Goal: Check status: Check status

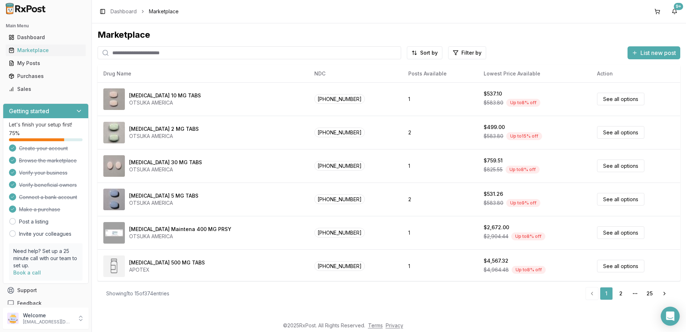
click at [669, 313] on icon "Open Intercom Messenger" at bounding box center [670, 315] width 8 height 9
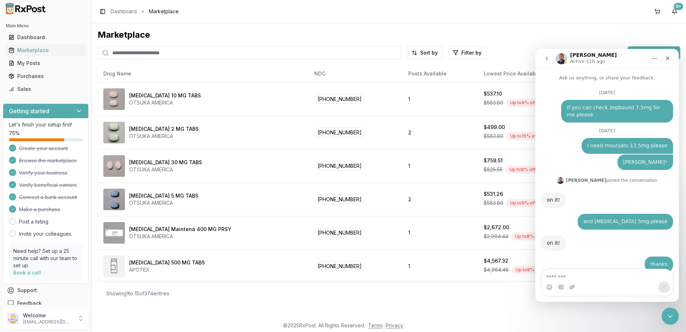
scroll to position [1, 0]
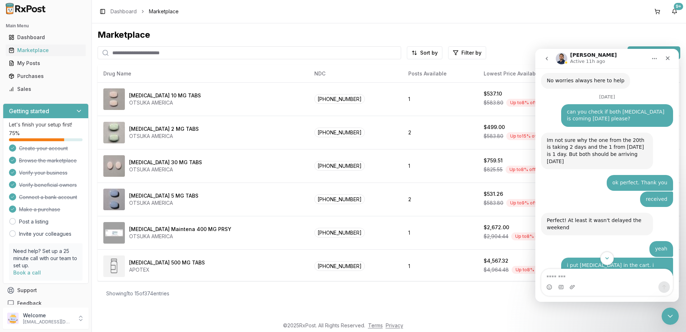
click at [605, 260] on icon "Scroll to bottom" at bounding box center [607, 258] width 6 height 6
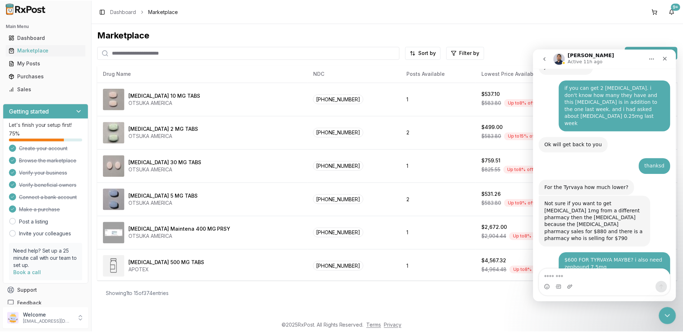
scroll to position [4867, 0]
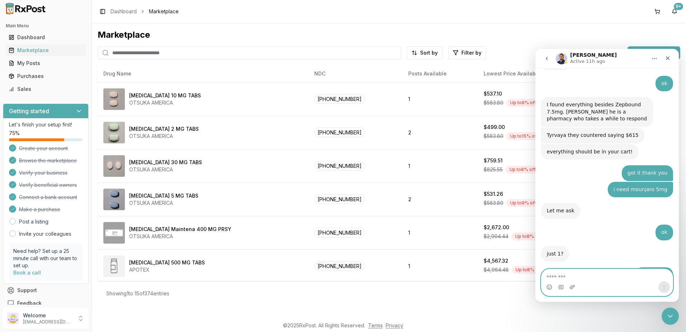
click at [590, 276] on textarea "Message…" at bounding box center [607, 275] width 131 height 12
drag, startPoint x: 20, startPoint y: 75, endPoint x: 29, endPoint y: 75, distance: 9.3
click at [20, 75] on div "Purchases" at bounding box center [46, 76] width 74 height 7
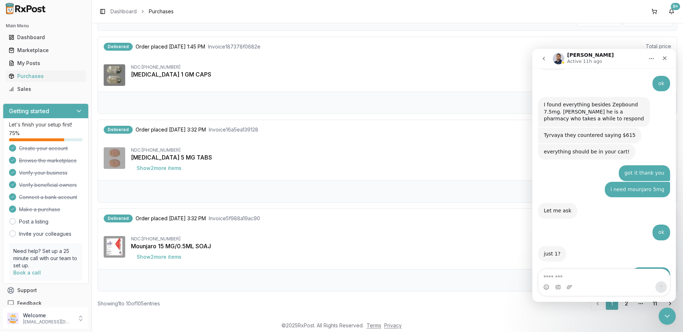
scroll to position [674, 0]
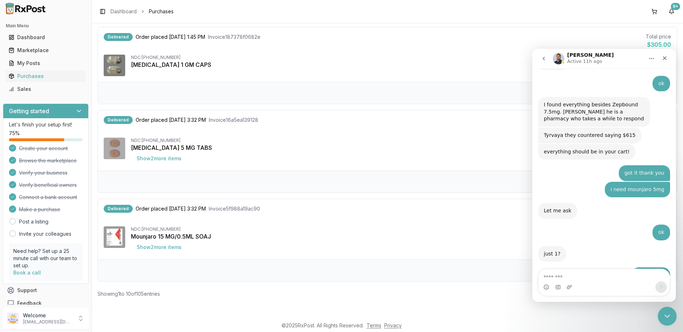
click at [665, 315] on icon "Close Intercom Messenger" at bounding box center [666, 314] width 9 height 9
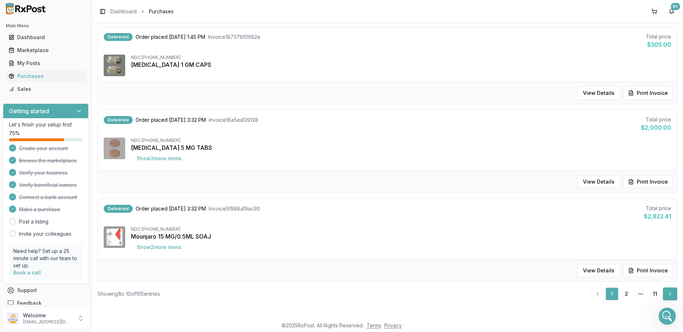
scroll to position [4867, 0]
click at [669, 293] on link "Next" at bounding box center [670, 293] width 14 height 13
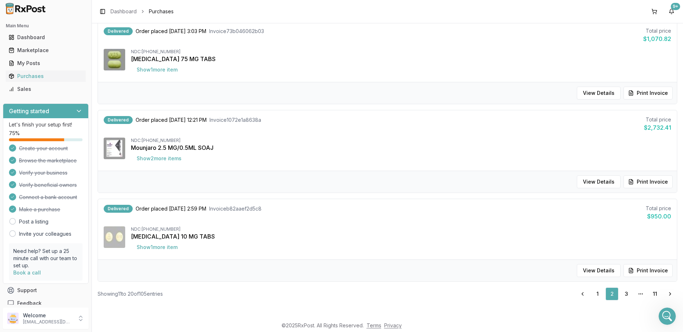
scroll to position [144, 0]
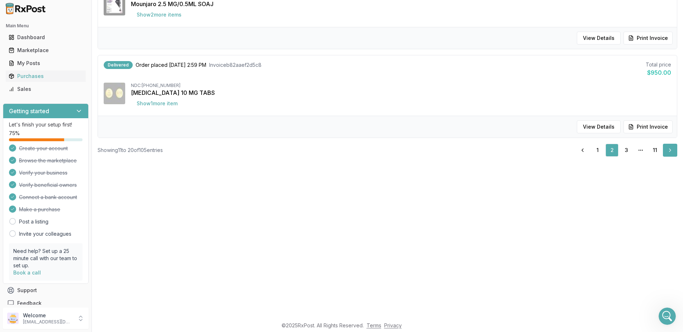
click at [672, 150] on link "Next" at bounding box center [670, 150] width 14 height 13
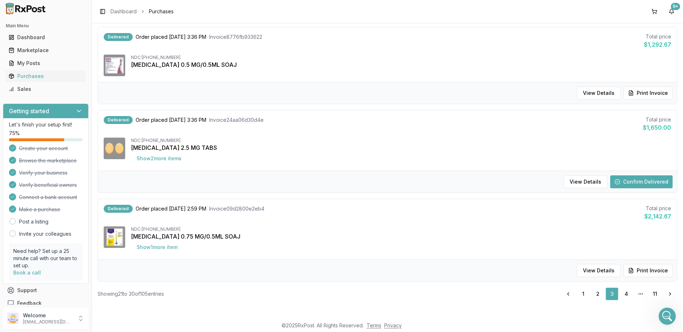
scroll to position [525, 0]
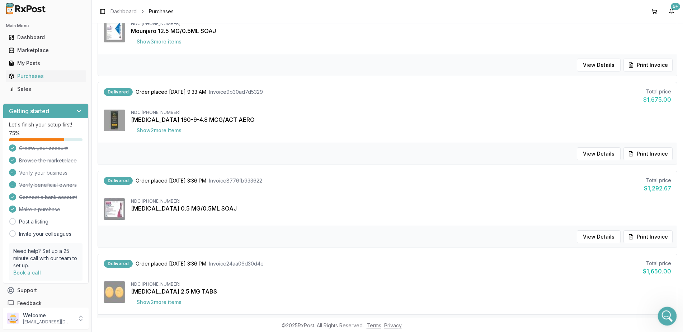
click at [660, 314] on div "Open Intercom Messenger" at bounding box center [667, 315] width 24 height 24
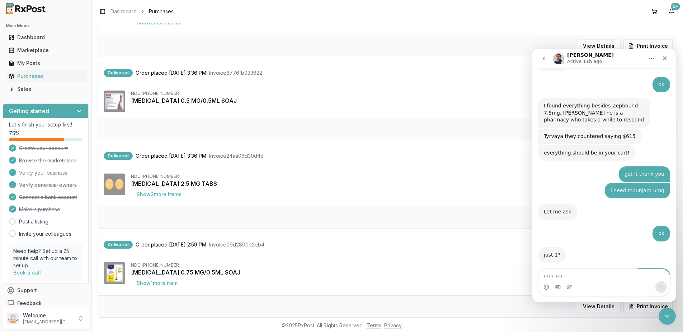
scroll to position [669, 0]
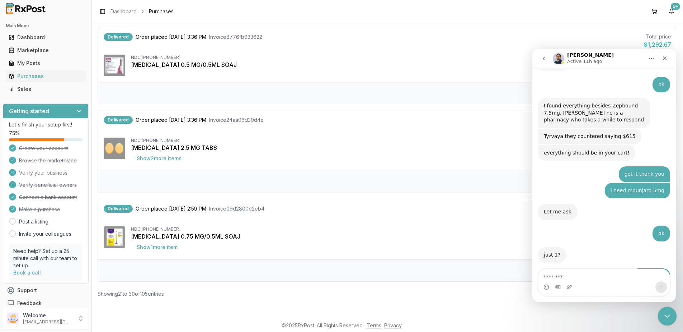
click at [665, 318] on icon "Close Intercom Messenger" at bounding box center [666, 314] width 9 height 9
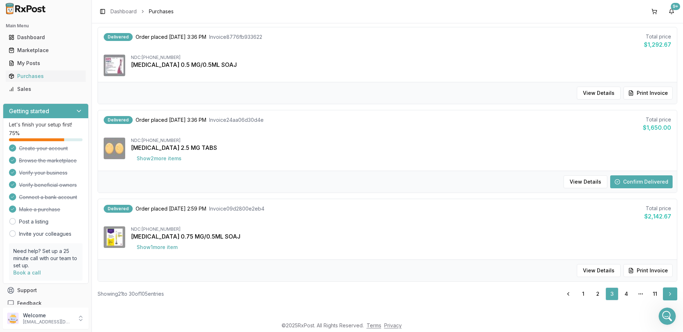
click at [665, 293] on link "Next" at bounding box center [670, 293] width 14 height 13
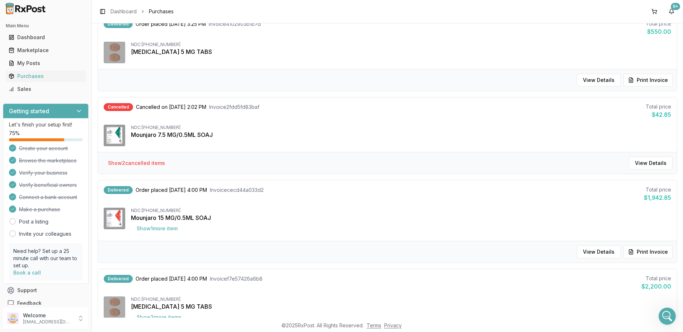
scroll to position [680, 0]
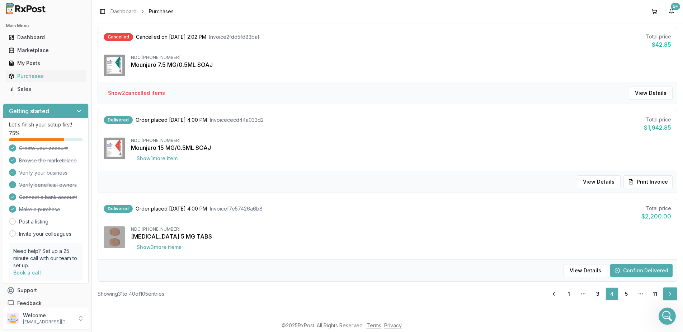
click at [667, 291] on link "Next" at bounding box center [670, 293] width 14 height 13
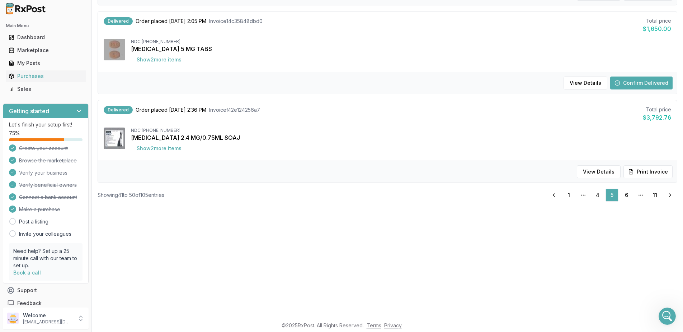
scroll to position [144, 0]
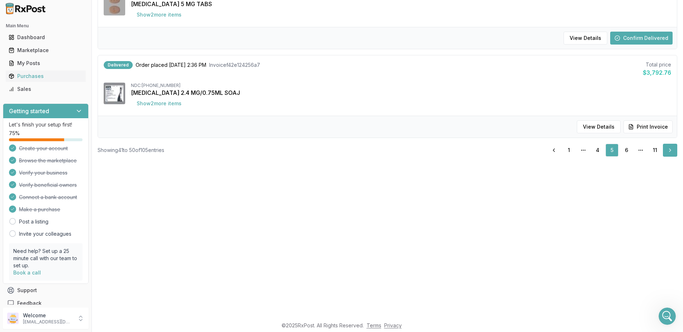
click at [664, 149] on link "Next" at bounding box center [670, 150] width 14 height 13
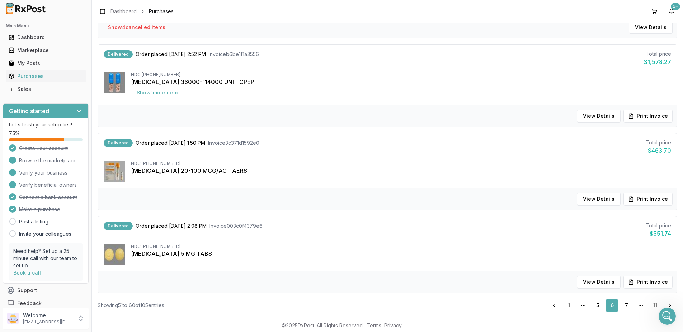
scroll to position [680, 0]
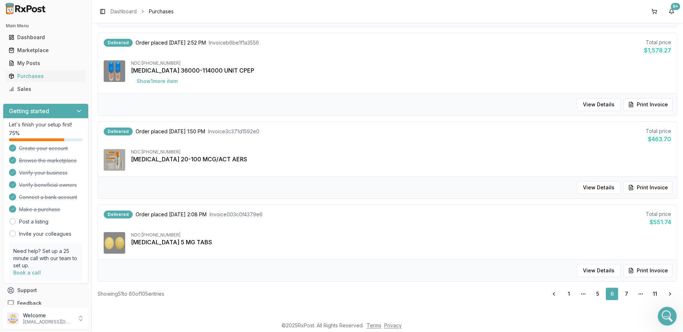
drag, startPoint x: 663, startPoint y: 314, endPoint x: 1185, endPoint y: 559, distance: 576.3
click at [663, 314] on icon "Open Intercom Messenger" at bounding box center [667, 315] width 12 height 12
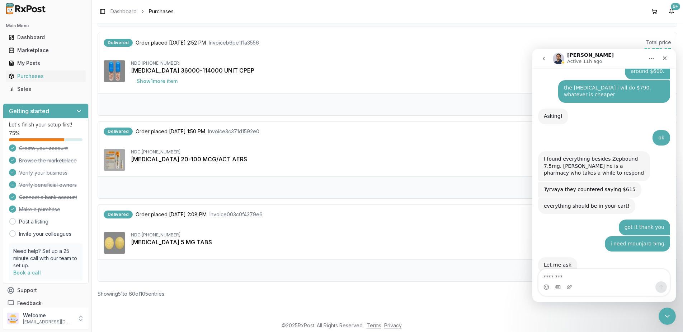
scroll to position [4867, 0]
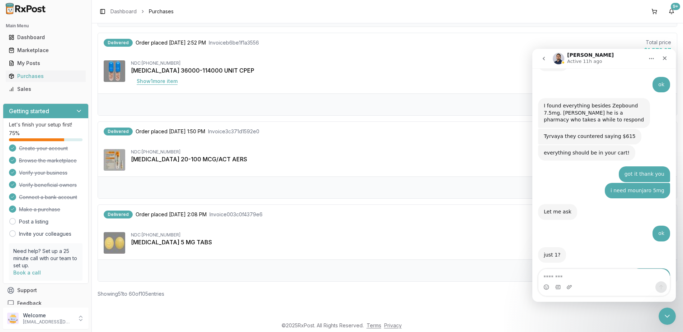
click at [159, 83] on button "Show 1 more item" at bounding box center [157, 81] width 52 height 13
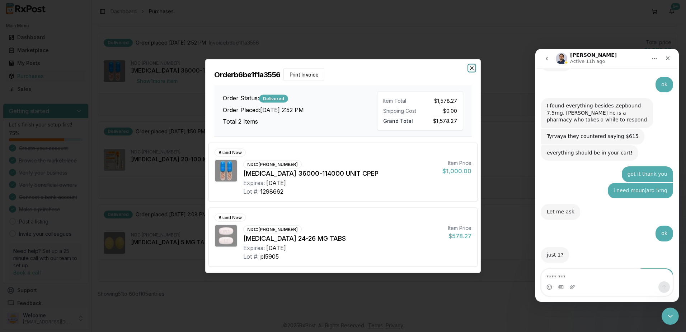
click at [472, 68] on icon "button" at bounding box center [472, 68] width 3 height 3
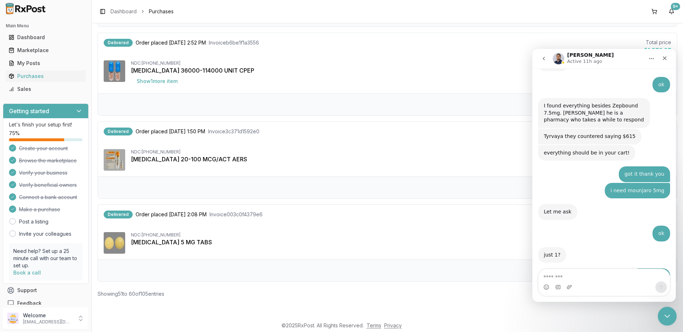
click at [662, 312] on icon "Close Intercom Messenger" at bounding box center [666, 314] width 9 height 9
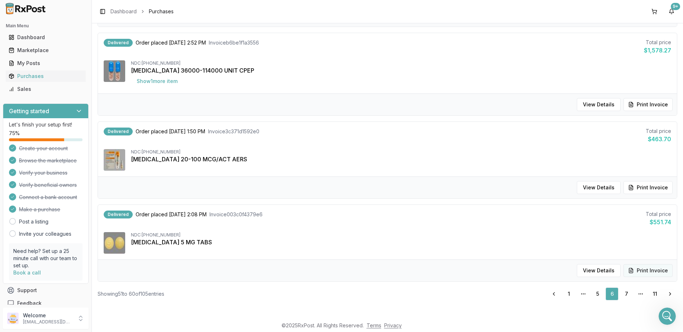
drag, startPoint x: 667, startPoint y: 291, endPoint x: 627, endPoint y: 273, distance: 43.7
click at [667, 291] on link "Next" at bounding box center [670, 293] width 14 height 13
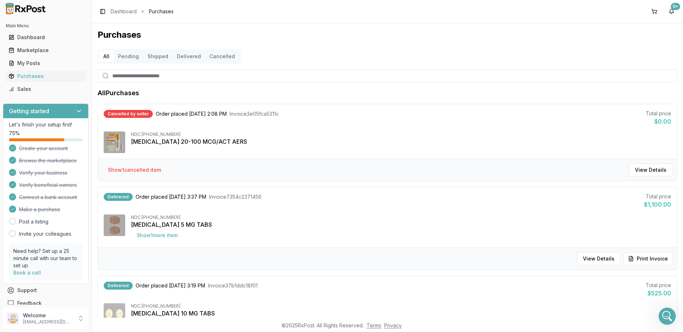
click at [219, 55] on button "Cancelled" at bounding box center [222, 56] width 34 height 11
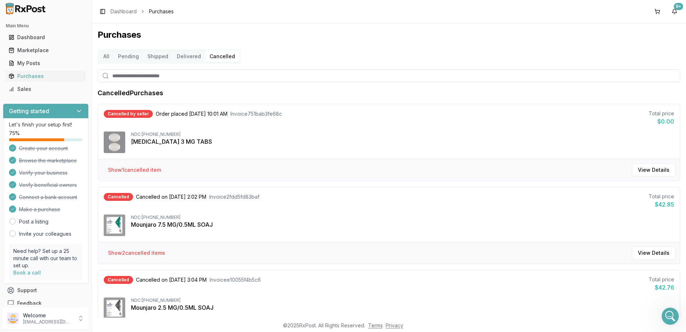
click at [181, 56] on button "Delivered" at bounding box center [189, 56] width 33 height 11
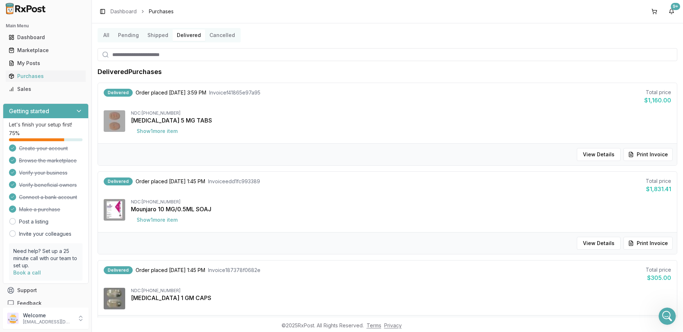
scroll to position [72, 0]
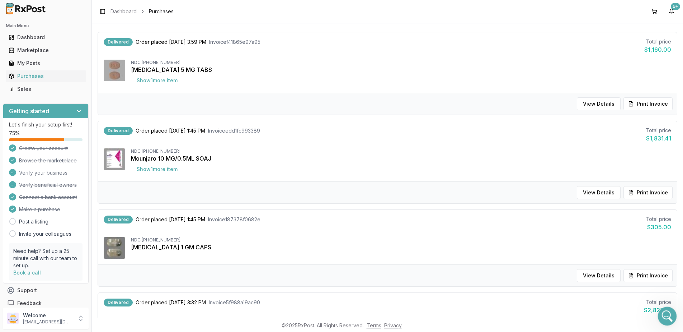
click at [669, 314] on icon "Open Intercom Messenger" at bounding box center [667, 315] width 12 height 12
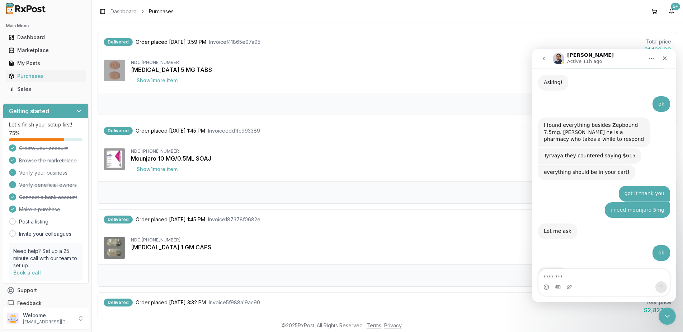
scroll to position [4867, 0]
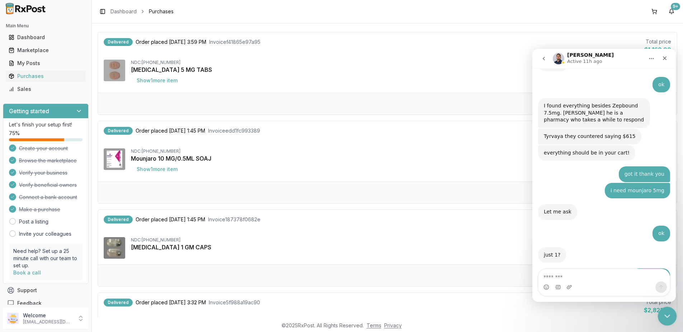
click at [663, 310] on icon "Close Intercom Messenger" at bounding box center [666, 314] width 9 height 9
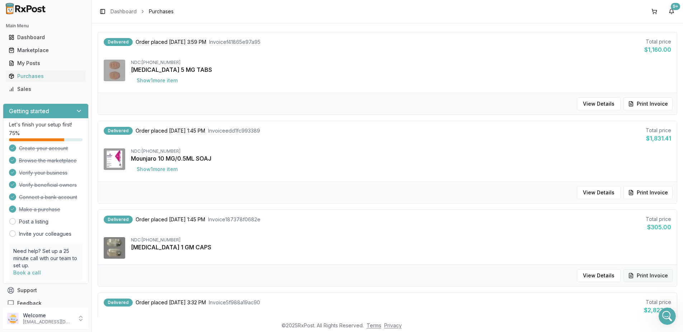
click at [653, 275] on button "Print Invoice" at bounding box center [648, 275] width 49 height 13
click at [662, 318] on div "Open Intercom Messenger" at bounding box center [667, 315] width 24 height 24
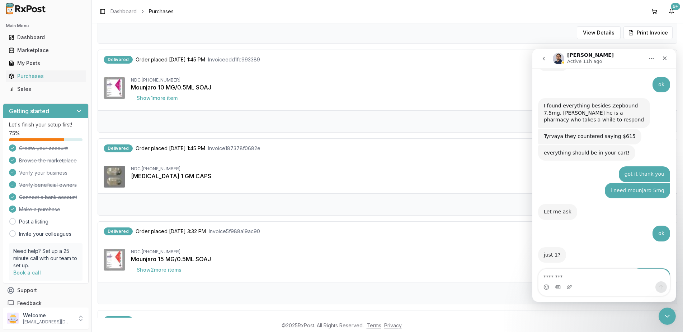
scroll to position [144, 0]
click at [597, 274] on textarea "Message…" at bounding box center [604, 275] width 131 height 12
type textarea "*"
click at [608, 278] on textarea "**********" at bounding box center [604, 275] width 131 height 12
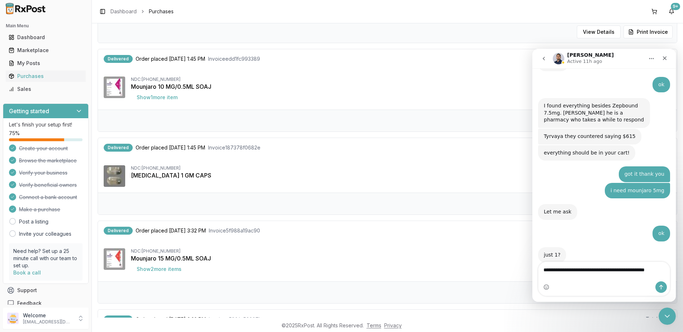
scroll to position [4874, 0]
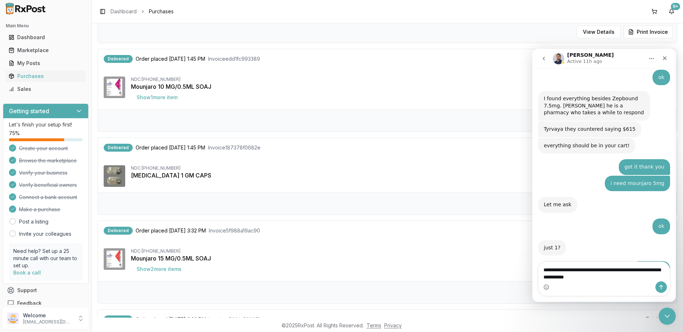
type textarea "**********"
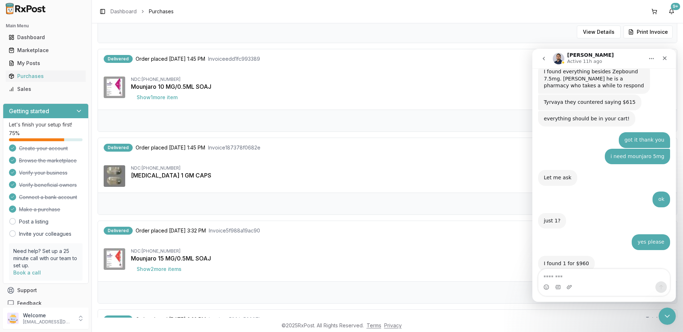
scroll to position [4905, 0]
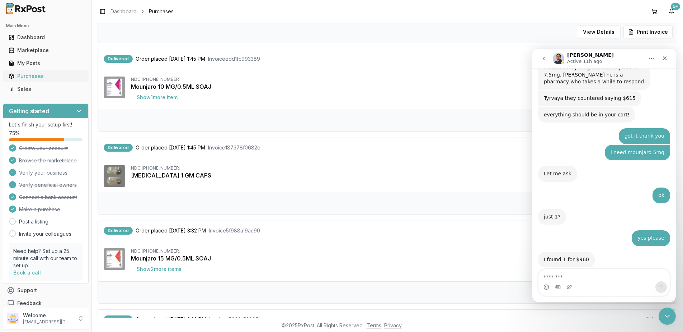
drag, startPoint x: 30, startPoint y: 76, endPoint x: 42, endPoint y: 76, distance: 11.9
click at [30, 76] on div "Purchases" at bounding box center [46, 76] width 74 height 7
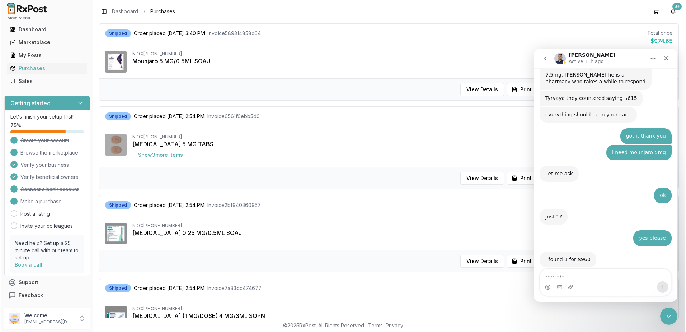
scroll to position [108, 0]
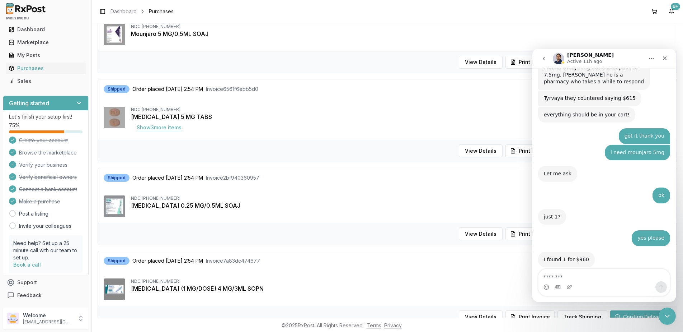
click at [160, 126] on button "Show 3 more item s" at bounding box center [159, 127] width 56 height 13
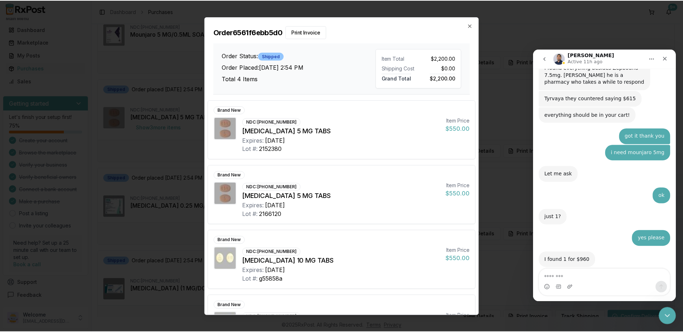
scroll to position [45, 0]
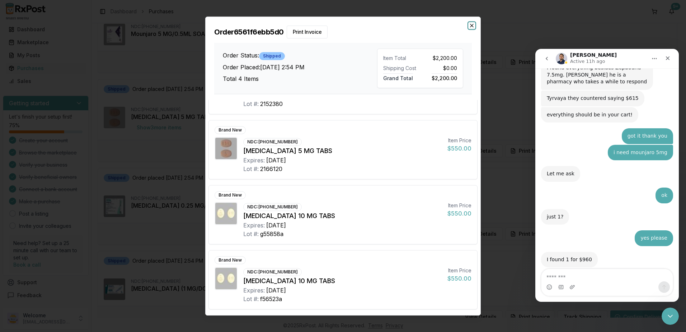
click at [473, 27] on icon "button" at bounding box center [472, 25] width 3 height 3
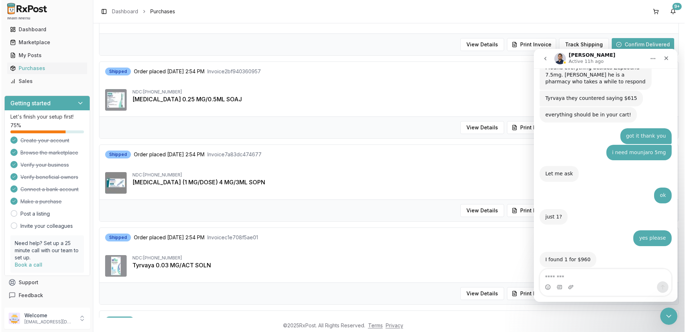
scroll to position [144, 0]
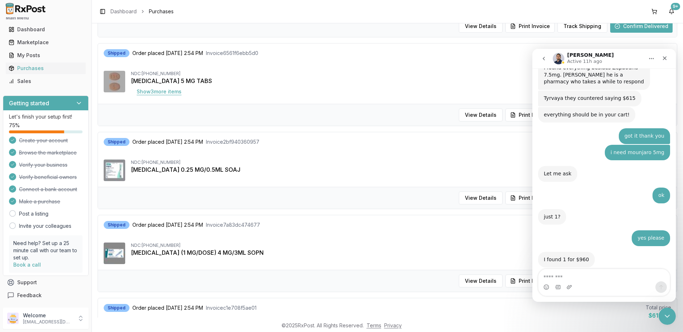
click at [156, 91] on button "Show 3 more item s" at bounding box center [159, 91] width 56 height 13
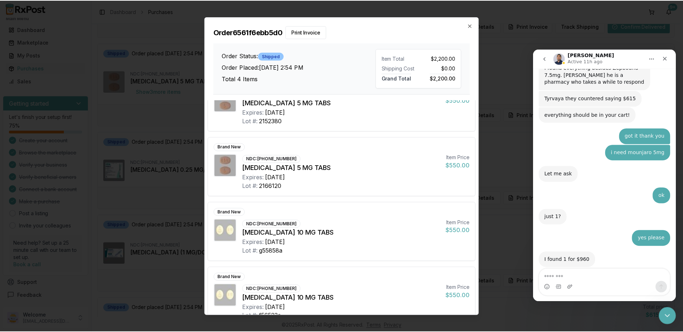
scroll to position [0, 0]
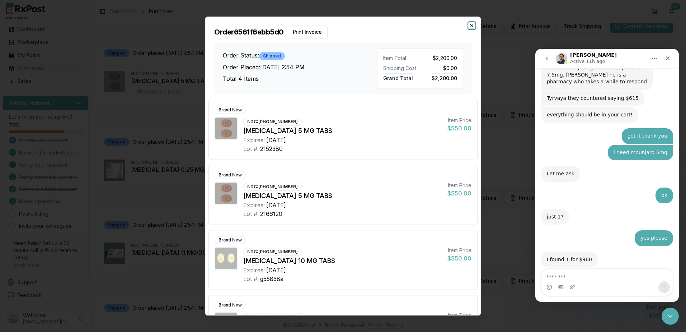
click at [472, 25] on icon "button" at bounding box center [472, 26] width 6 height 6
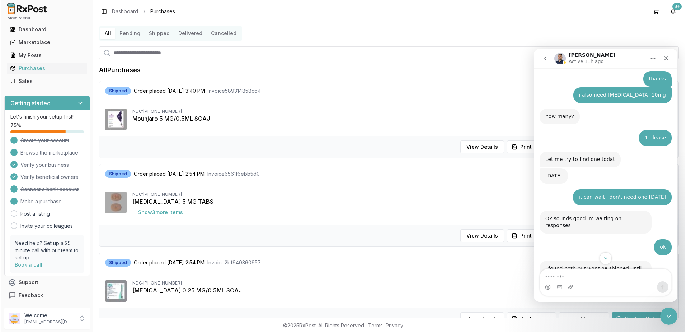
scroll to position [36, 0]
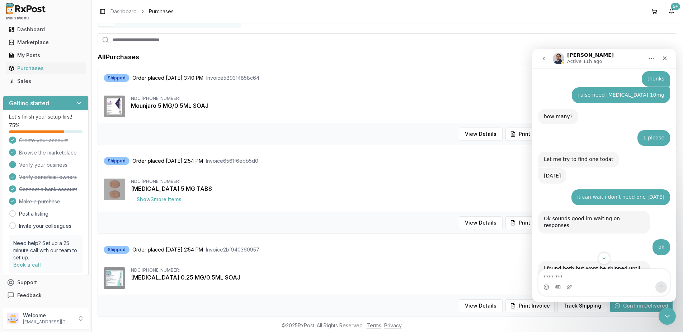
click at [152, 199] on button "Show 3 more item s" at bounding box center [159, 199] width 56 height 13
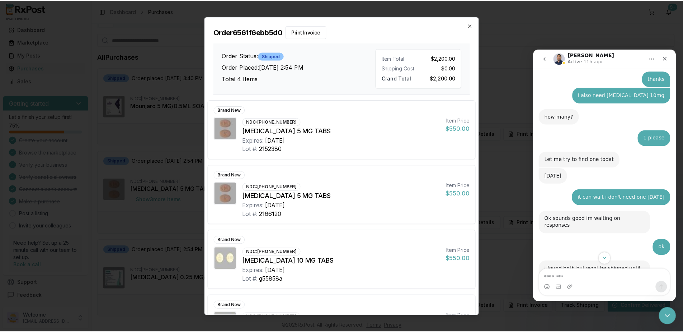
scroll to position [45, 0]
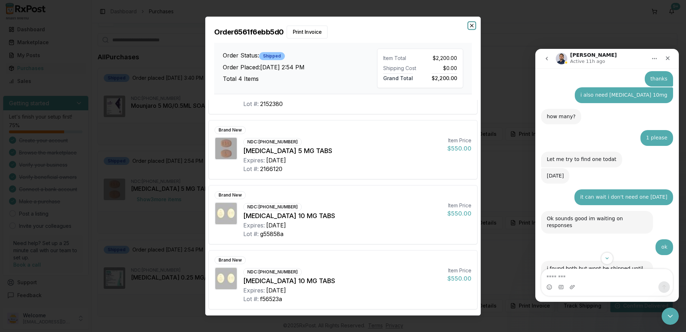
click at [473, 23] on icon "button" at bounding box center [472, 26] width 6 height 6
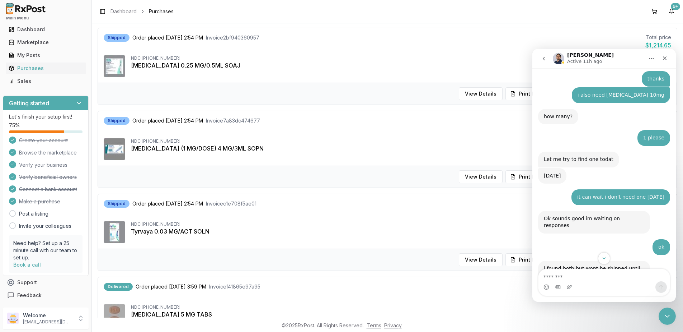
scroll to position [0, 0]
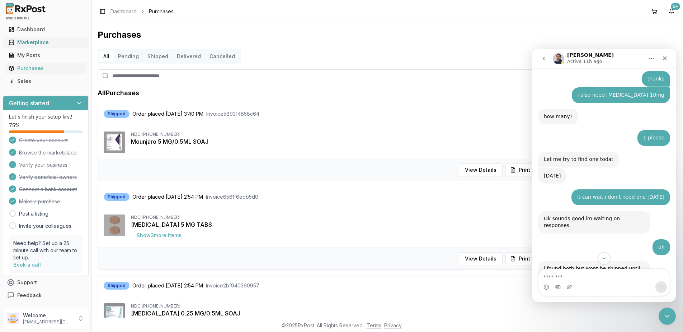
drag, startPoint x: 29, startPoint y: 41, endPoint x: 56, endPoint y: 37, distance: 28.0
click at [29, 41] on div "Marketplace" at bounding box center [46, 42] width 74 height 7
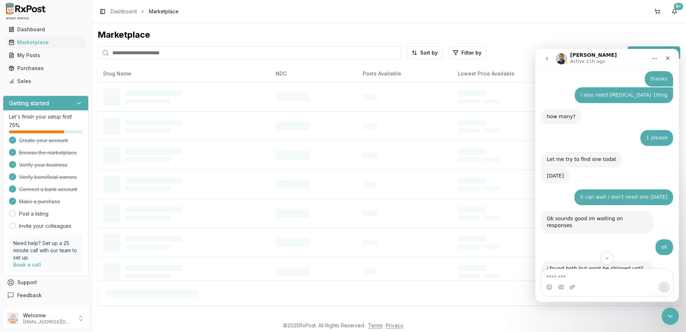
click at [197, 49] on input "search" at bounding box center [250, 52] width 304 height 13
type input "*******"
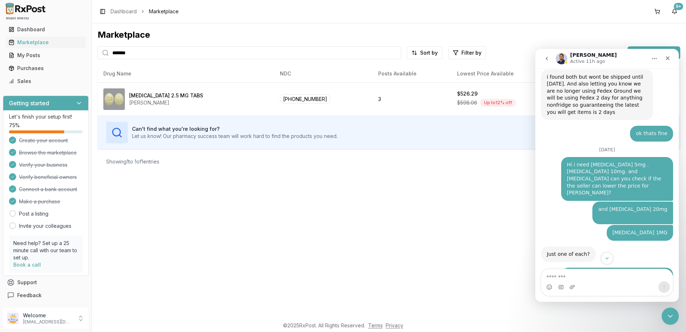
scroll to position [4474, 0]
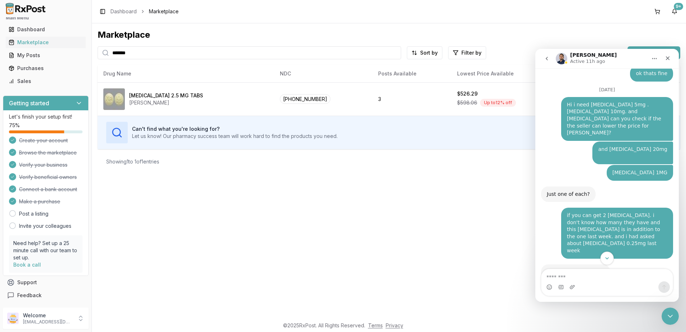
click at [608, 257] on icon "Scroll to bottom" at bounding box center [607, 258] width 6 height 6
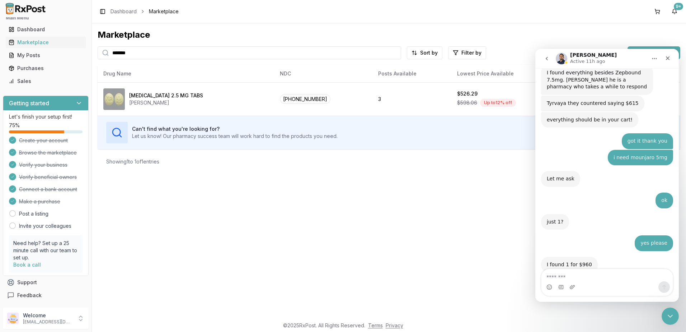
scroll to position [4905, 0]
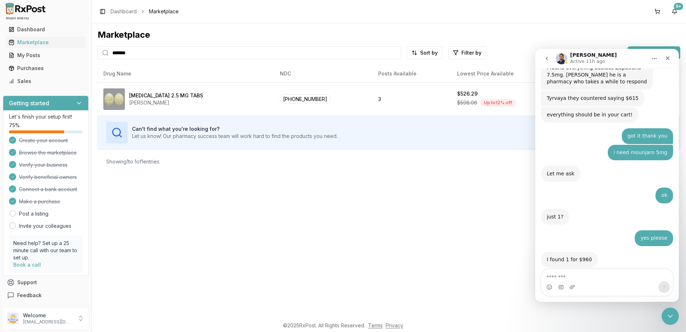
click at [591, 282] on div "Intercom messenger" at bounding box center [607, 286] width 131 height 11
click at [590, 279] on textarea "Message…" at bounding box center [607, 275] width 131 height 12
type textarea "*"
type textarea "**********"
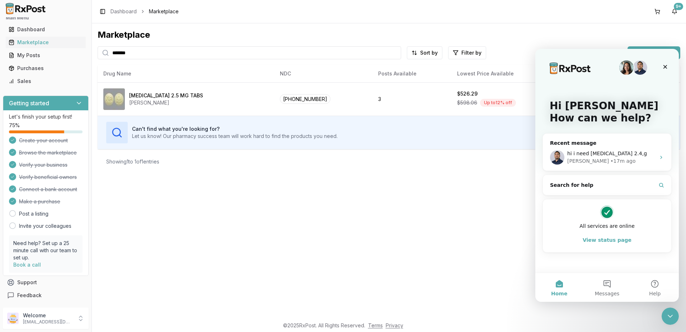
scroll to position [0, 0]
click at [641, 140] on div "Recent message" at bounding box center [607, 143] width 114 height 8
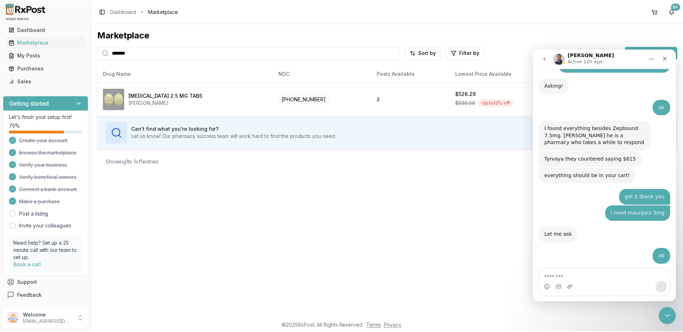
scroll to position [4922, 0]
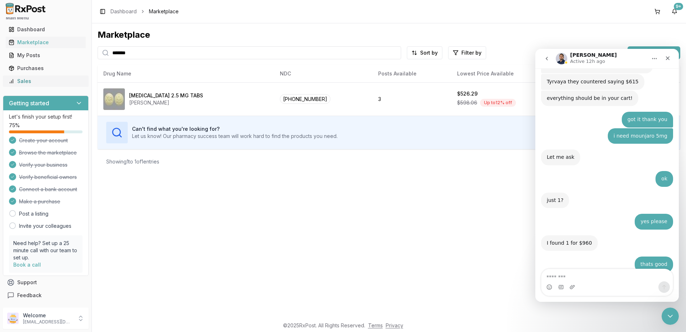
drag, startPoint x: 26, startPoint y: 68, endPoint x: 60, endPoint y: 78, distance: 35.0
click at [27, 69] on div "Purchases" at bounding box center [46, 68] width 74 height 7
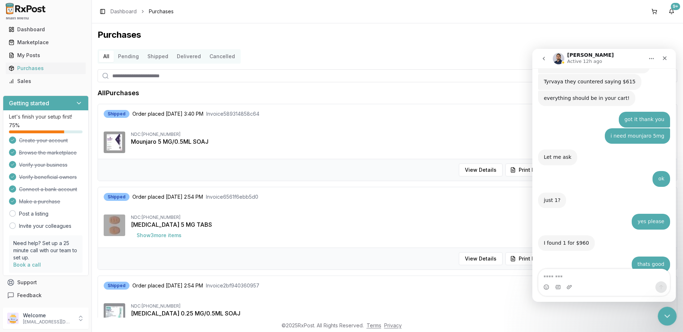
click at [668, 314] on icon "Close Intercom Messenger" at bounding box center [666, 314] width 9 height 9
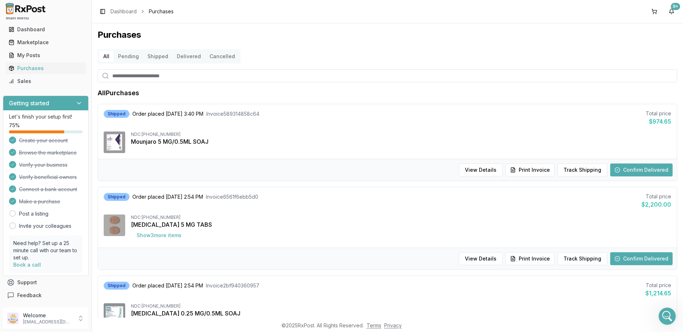
click at [631, 169] on button "Confirm Delivered" at bounding box center [642, 169] width 62 height 13
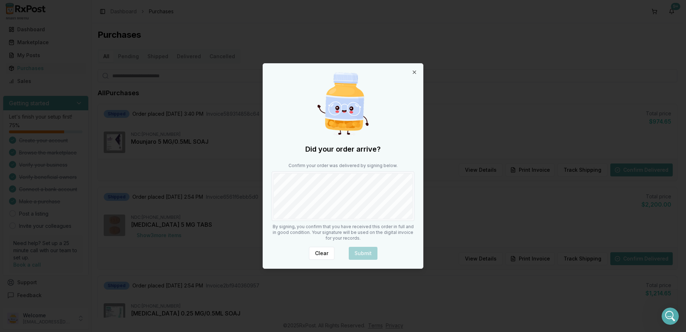
click at [439, 194] on body "Main Menu Dashboard Marketplace My Posts Purchases Sales Getting started Let's …" at bounding box center [341, 166] width 683 height 332
drag, startPoint x: 364, startPoint y: 252, endPoint x: 388, endPoint y: 236, distance: 29.0
click at [364, 252] on button "Submit" at bounding box center [363, 253] width 29 height 13
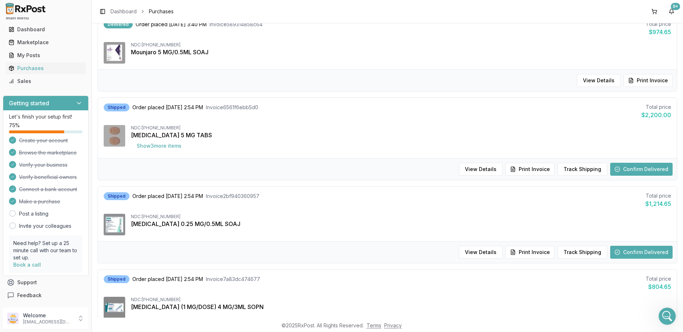
scroll to position [144, 0]
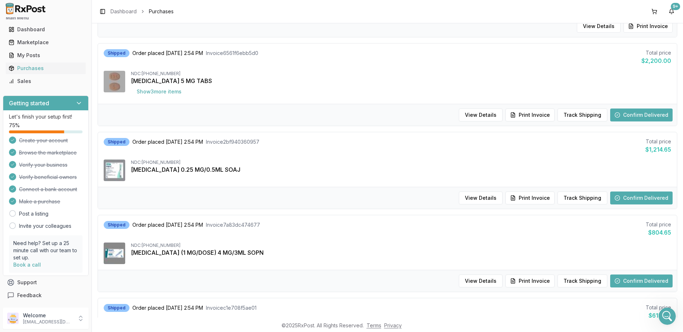
click at [636, 198] on button "Confirm Delivered" at bounding box center [642, 197] width 62 height 13
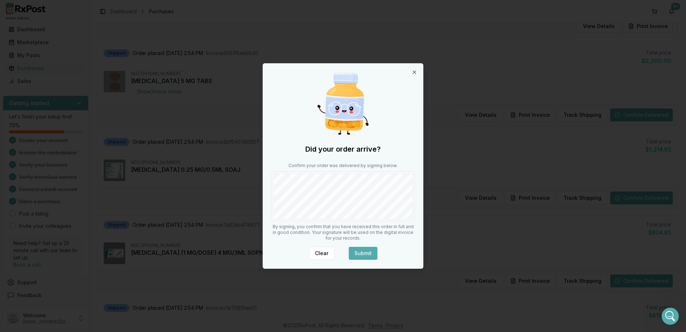
click at [364, 251] on button "Submit" at bounding box center [363, 253] width 29 height 13
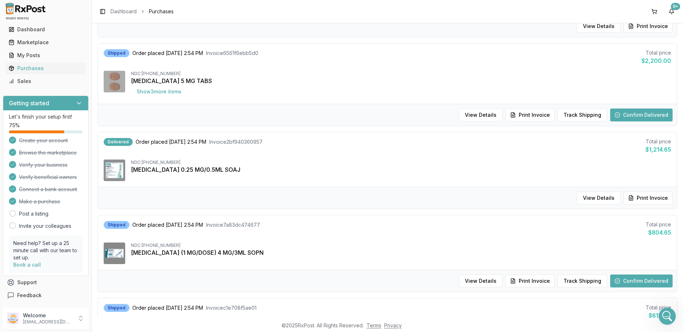
click at [644, 280] on button "Confirm Delivered" at bounding box center [642, 280] width 62 height 13
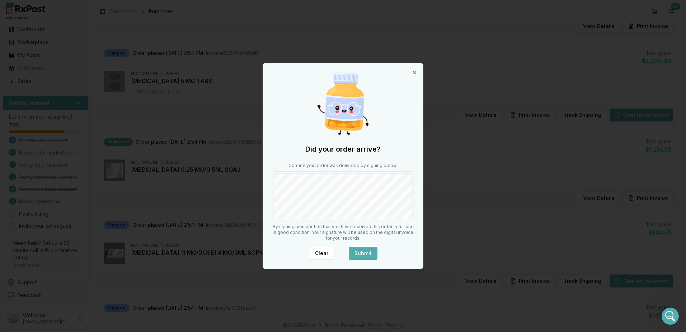
click at [362, 252] on button "Submit" at bounding box center [363, 253] width 29 height 13
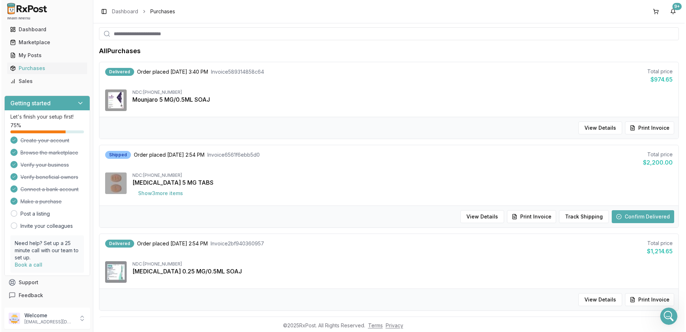
scroll to position [0, 0]
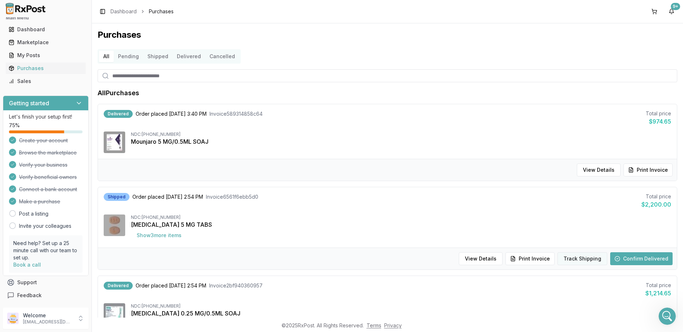
click at [575, 253] on button "Track Shipping" at bounding box center [583, 258] width 50 height 13
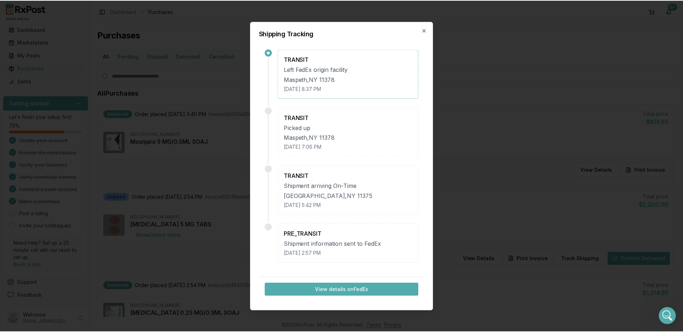
scroll to position [2, 0]
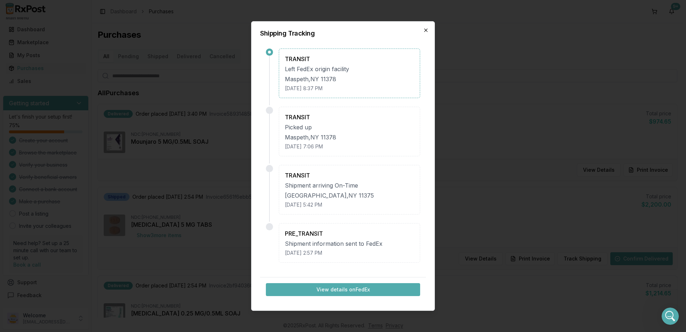
click at [425, 28] on icon "button" at bounding box center [426, 30] width 6 height 6
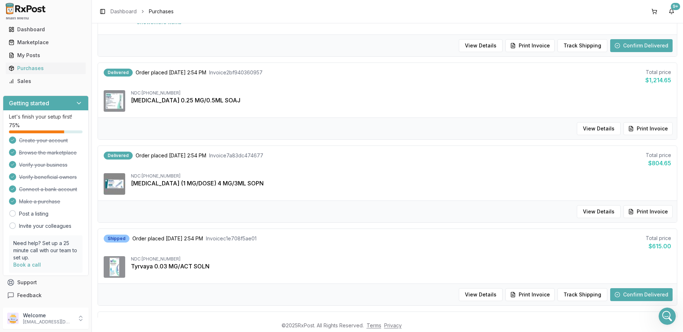
scroll to position [287, 0]
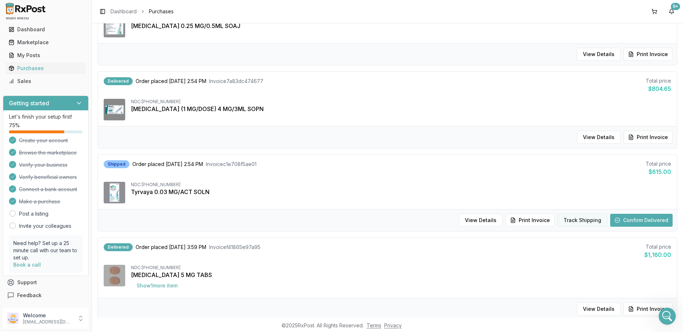
click at [572, 215] on button "Track Shipping" at bounding box center [583, 220] width 50 height 13
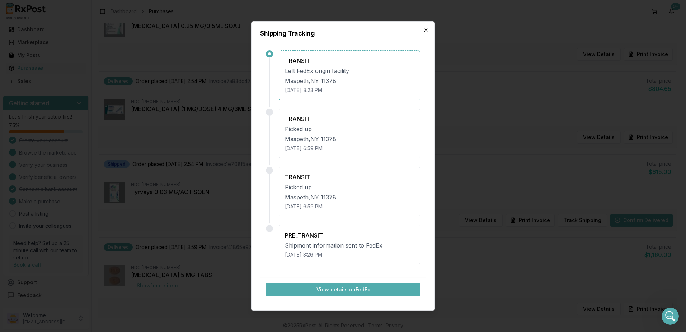
click at [428, 29] on icon "button" at bounding box center [426, 30] width 6 height 6
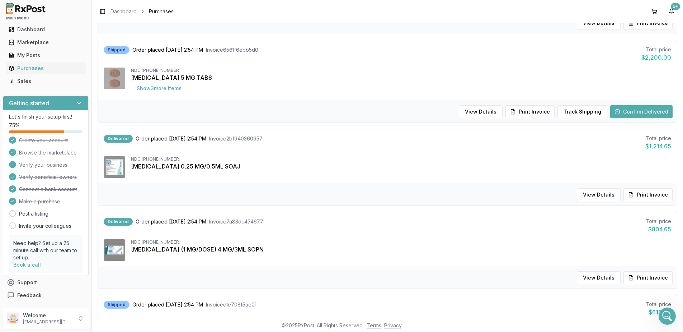
scroll to position [108, 0]
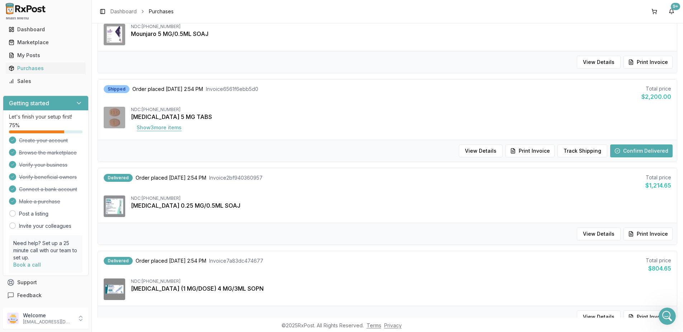
click at [159, 129] on button "Show 3 more item s" at bounding box center [159, 127] width 56 height 13
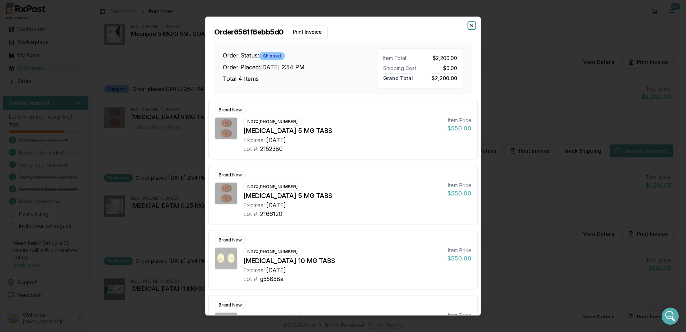
click at [473, 27] on icon "button" at bounding box center [472, 25] width 3 height 3
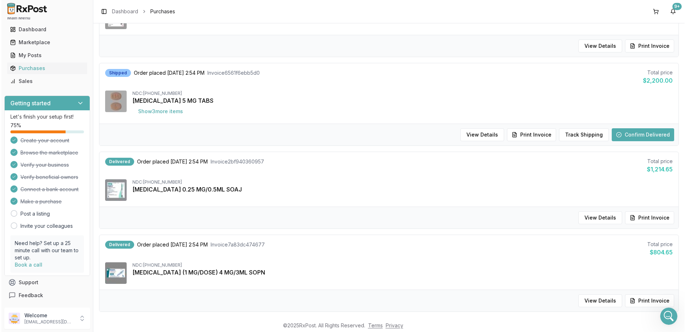
scroll to position [72, 0]
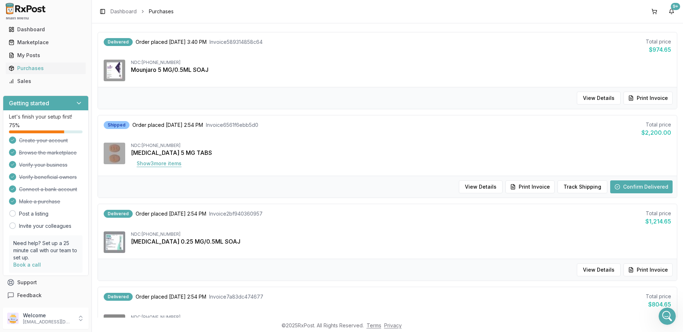
click at [159, 164] on button "Show 3 more item s" at bounding box center [159, 163] width 56 height 13
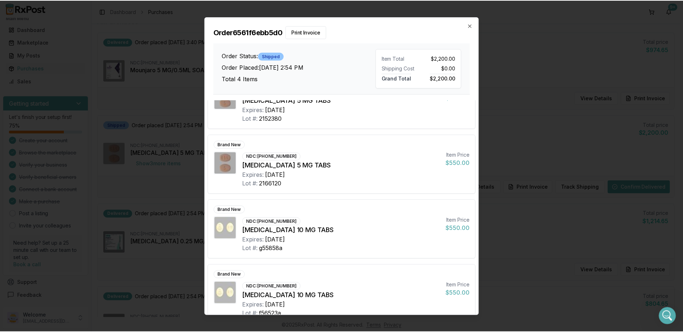
scroll to position [45, 0]
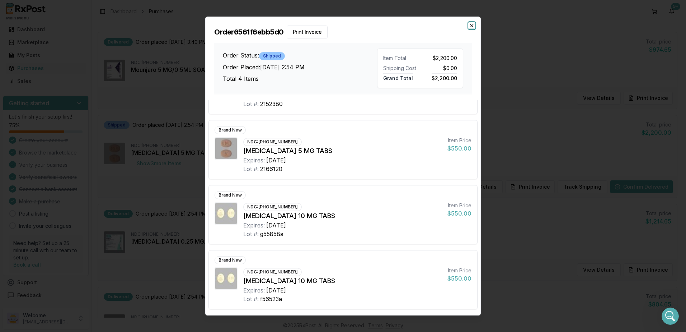
click at [470, 25] on icon "button" at bounding box center [472, 26] width 6 height 6
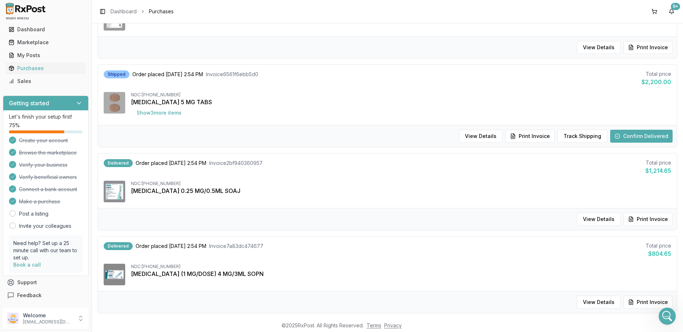
scroll to position [72, 0]
